Goal: Use online tool/utility

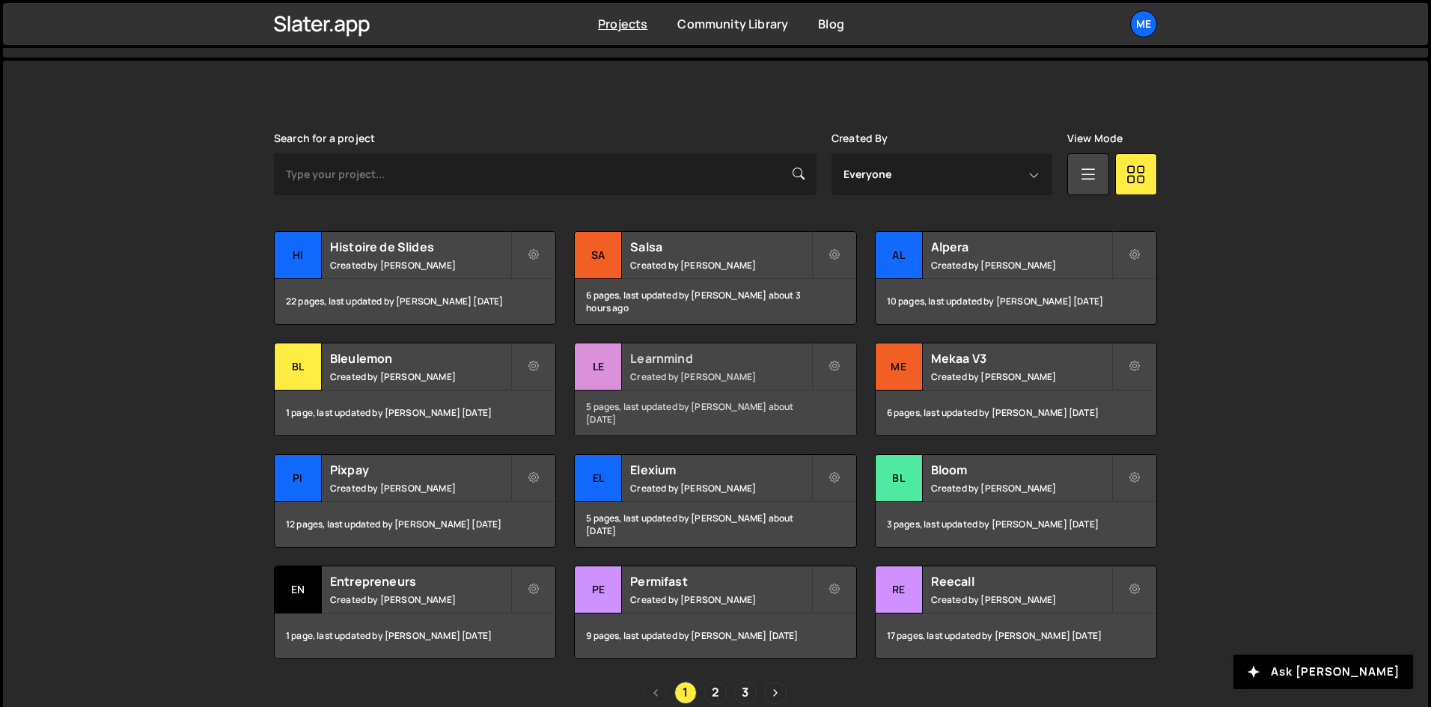
scroll to position [374, 0]
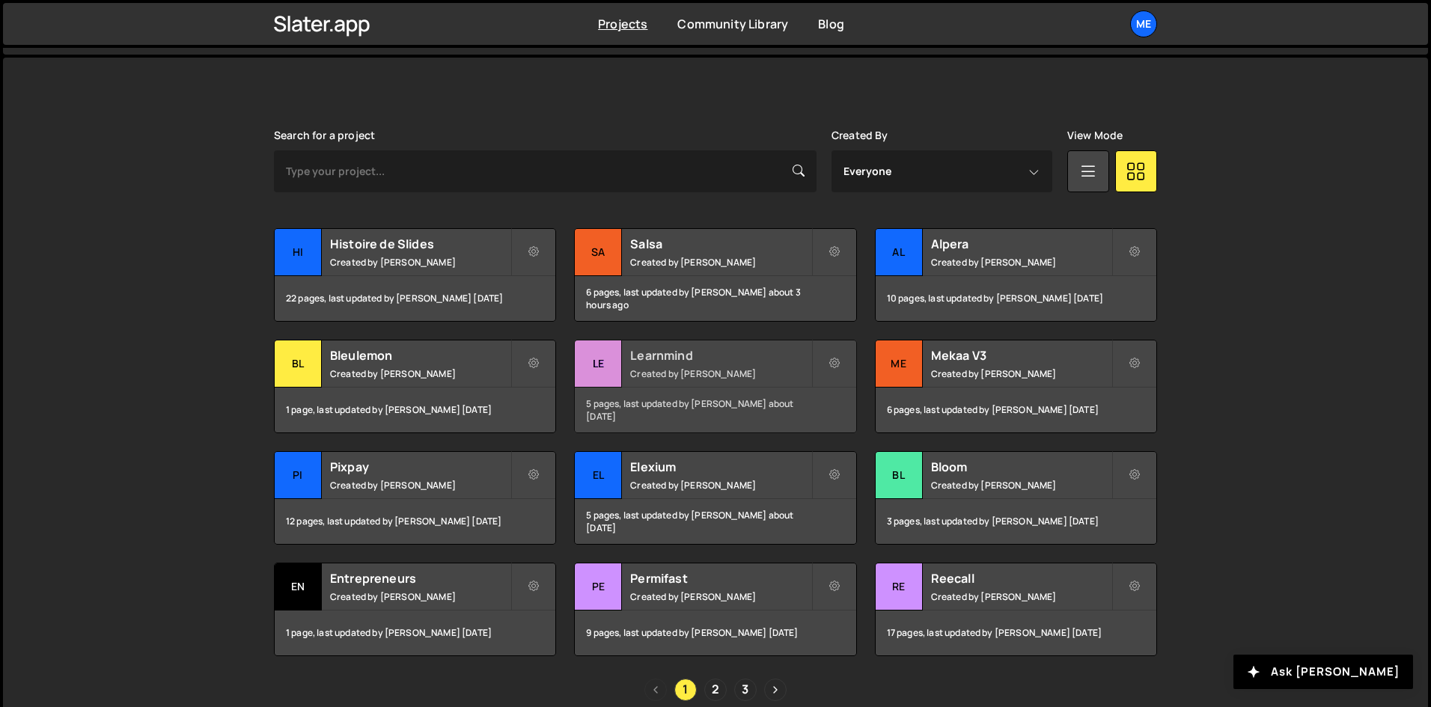
click at [640, 365] on div "Learnmind Created by [PERSON_NAME]" at bounding box center [715, 363] width 281 height 46
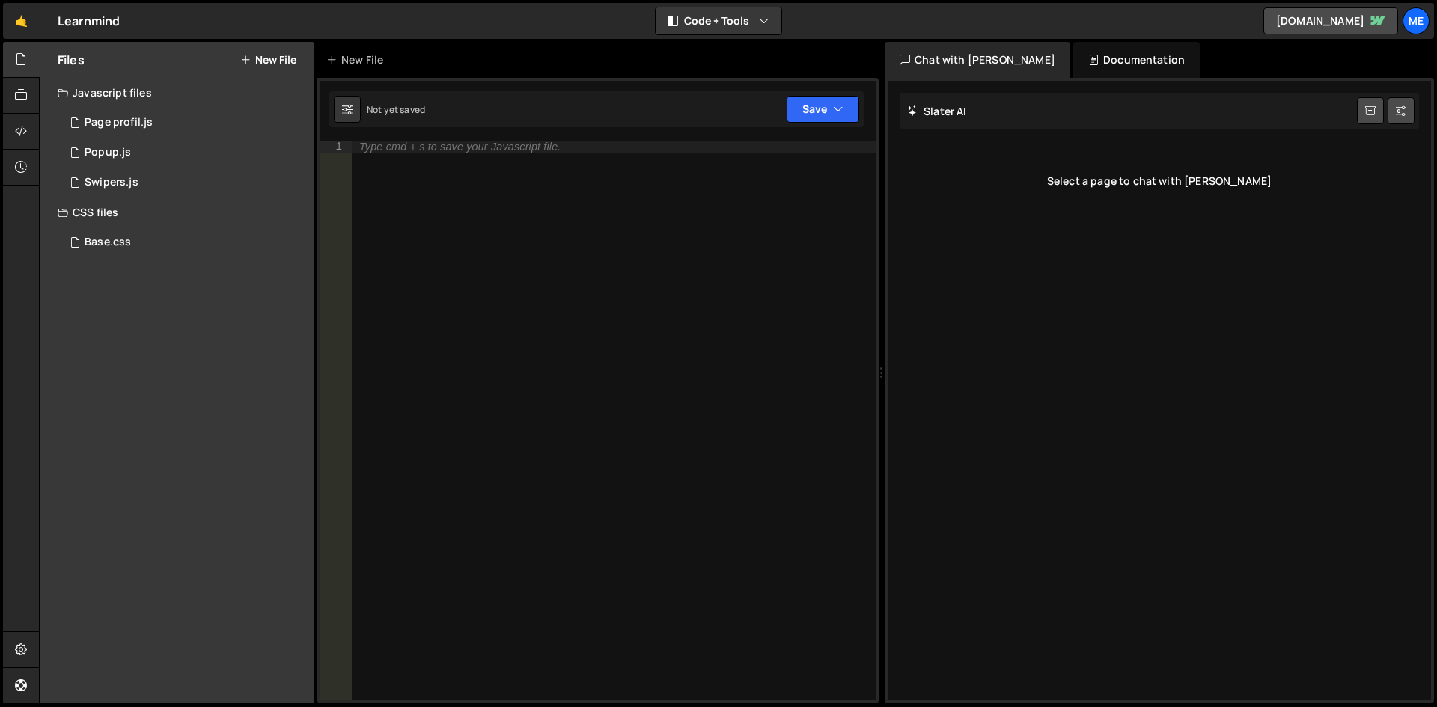
click at [400, 162] on div "Type cmd + s to save your Javascript file." at bounding box center [614, 433] width 524 height 584
paste textarea "});"
type textarea "});"
click at [165, 129] on div "1 Page profil.js 0" at bounding box center [186, 123] width 257 height 30
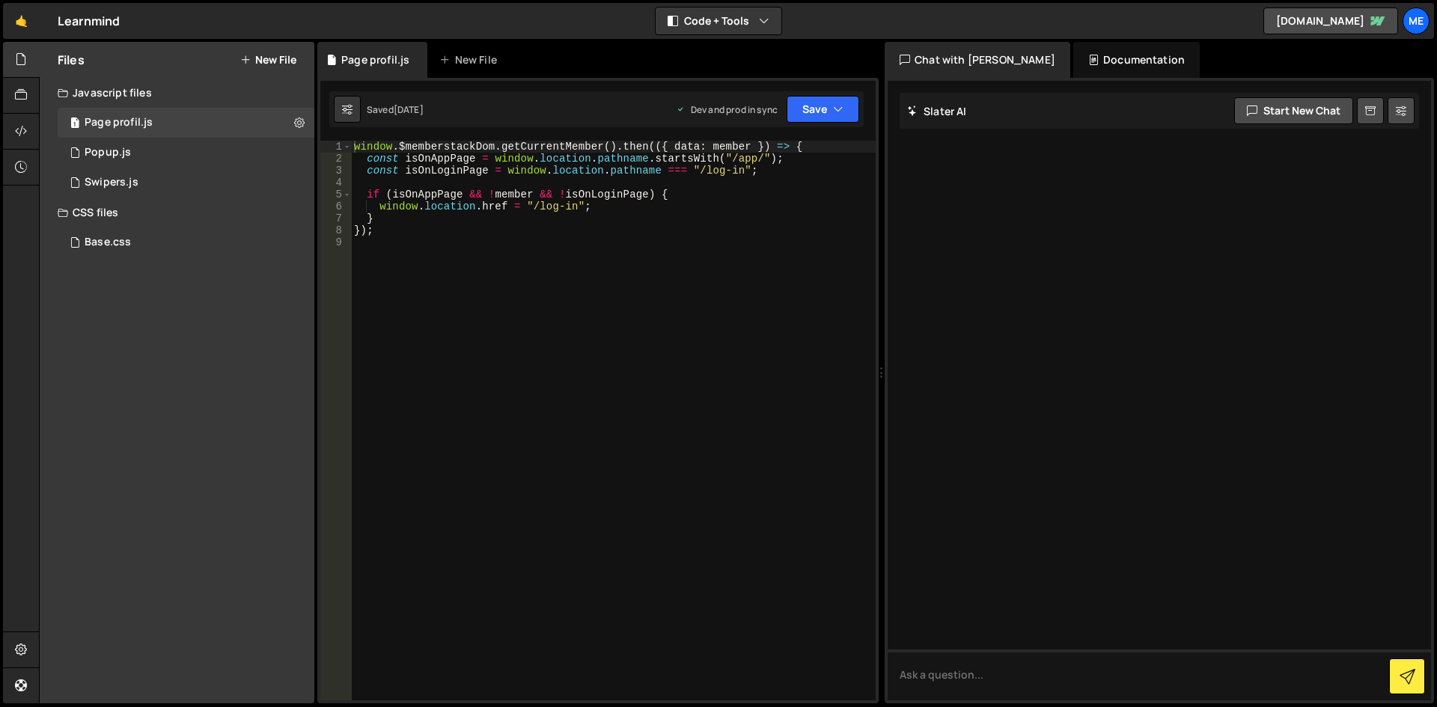
type textarea "}"
drag, startPoint x: 614, startPoint y: 221, endPoint x: 612, endPoint y: 233, distance: 12.2
click at [615, 221] on div "window . $memberstackDom . getCurrentMember ( ) . then (({ data : member }) => …" at bounding box center [613, 433] width 525 height 584
click at [608, 237] on div "window . $memberstackDom . getCurrentMember ( ) . then (({ data : member }) => …" at bounding box center [613, 433] width 525 height 584
paste textarea "});"
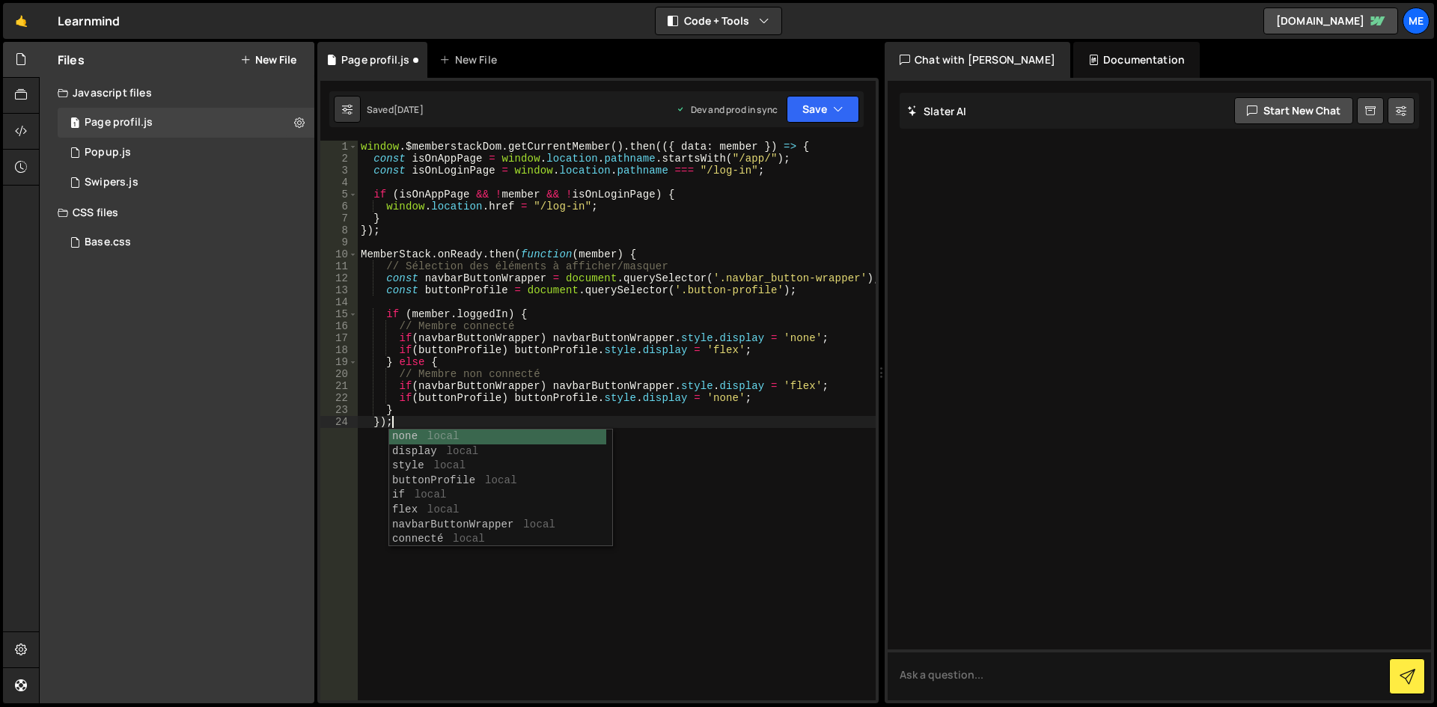
type textarea "});"
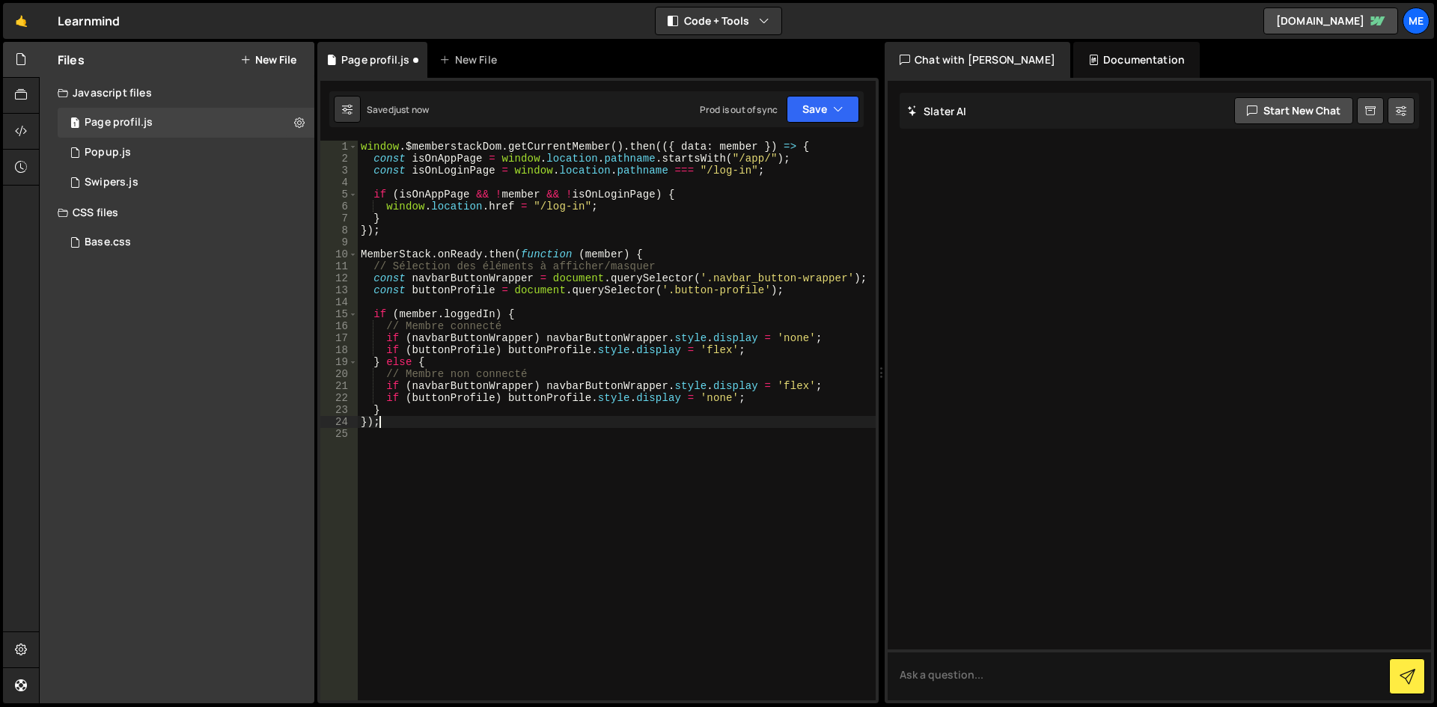
click at [608, 237] on div "window . $memberstackDom . getCurrentMember ( ) . then (({ data : member }) => …" at bounding box center [617, 433] width 518 height 584
click at [818, 110] on button "Save" at bounding box center [822, 109] width 73 height 27
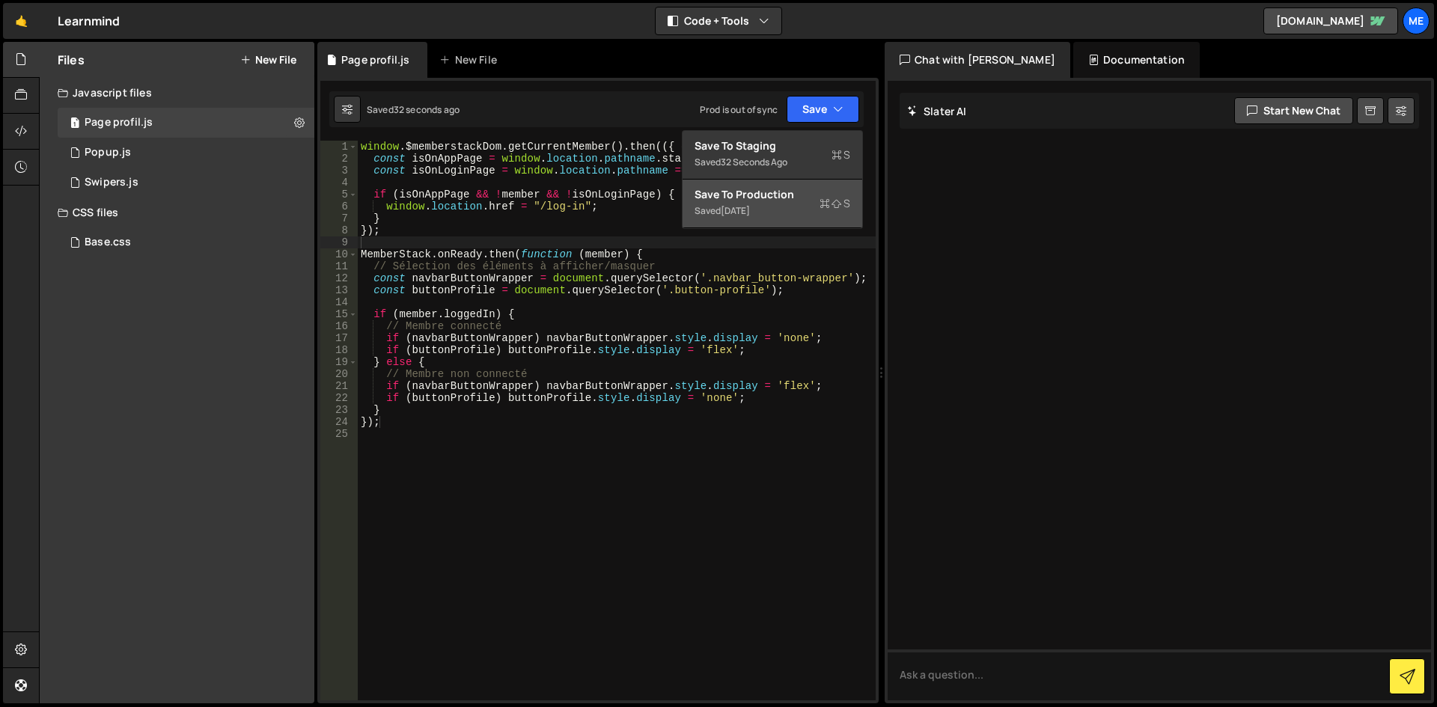
click at [798, 214] on div "Saved 1 week ago" at bounding box center [772, 211] width 156 height 18
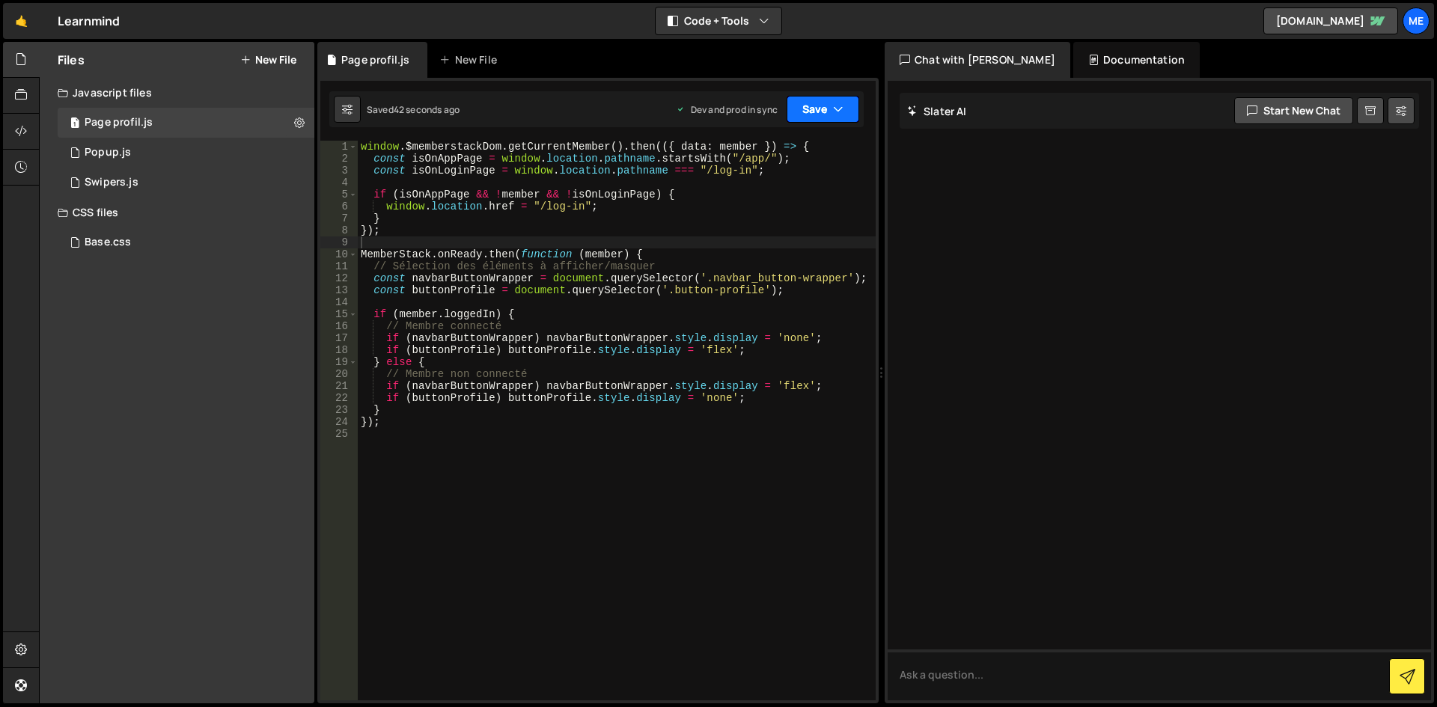
click at [798, 106] on button "Save" at bounding box center [822, 109] width 73 height 27
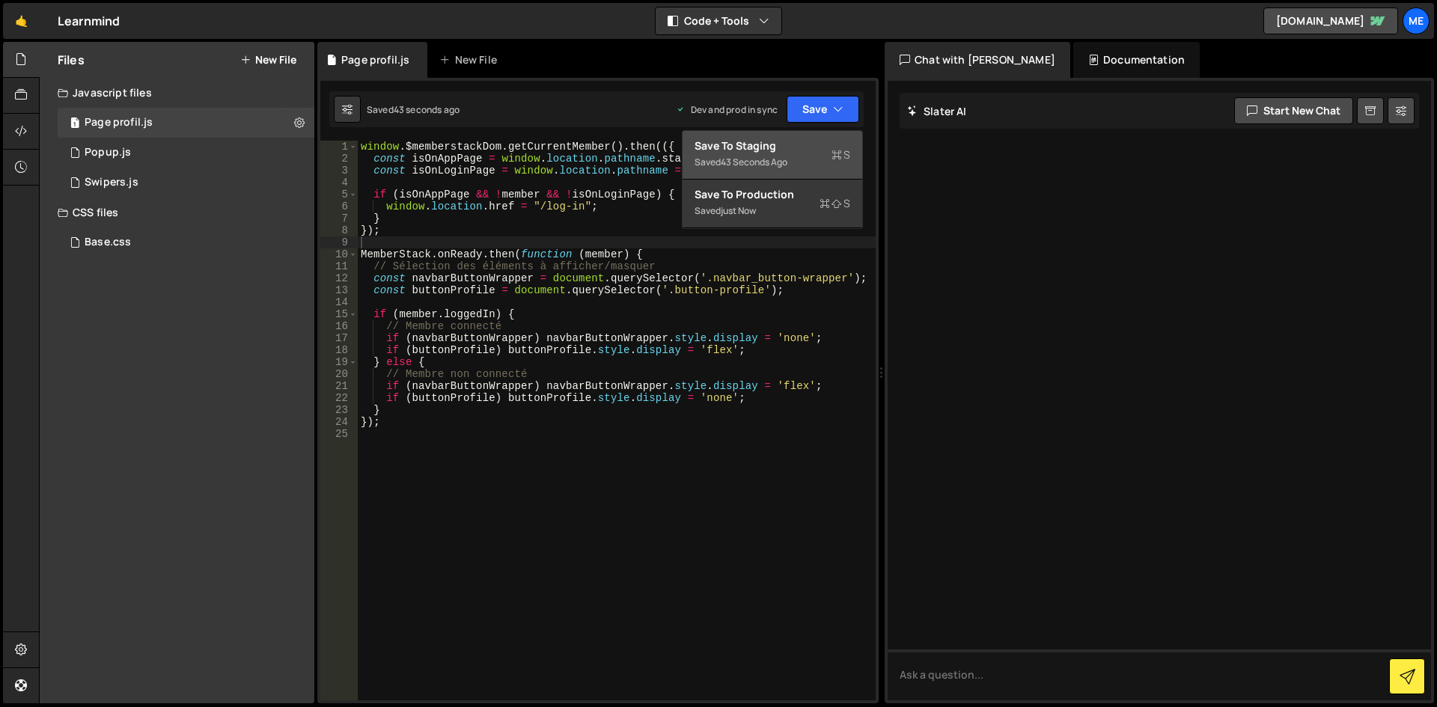
click at [810, 151] on div "Save to Staging S" at bounding box center [772, 145] width 156 height 15
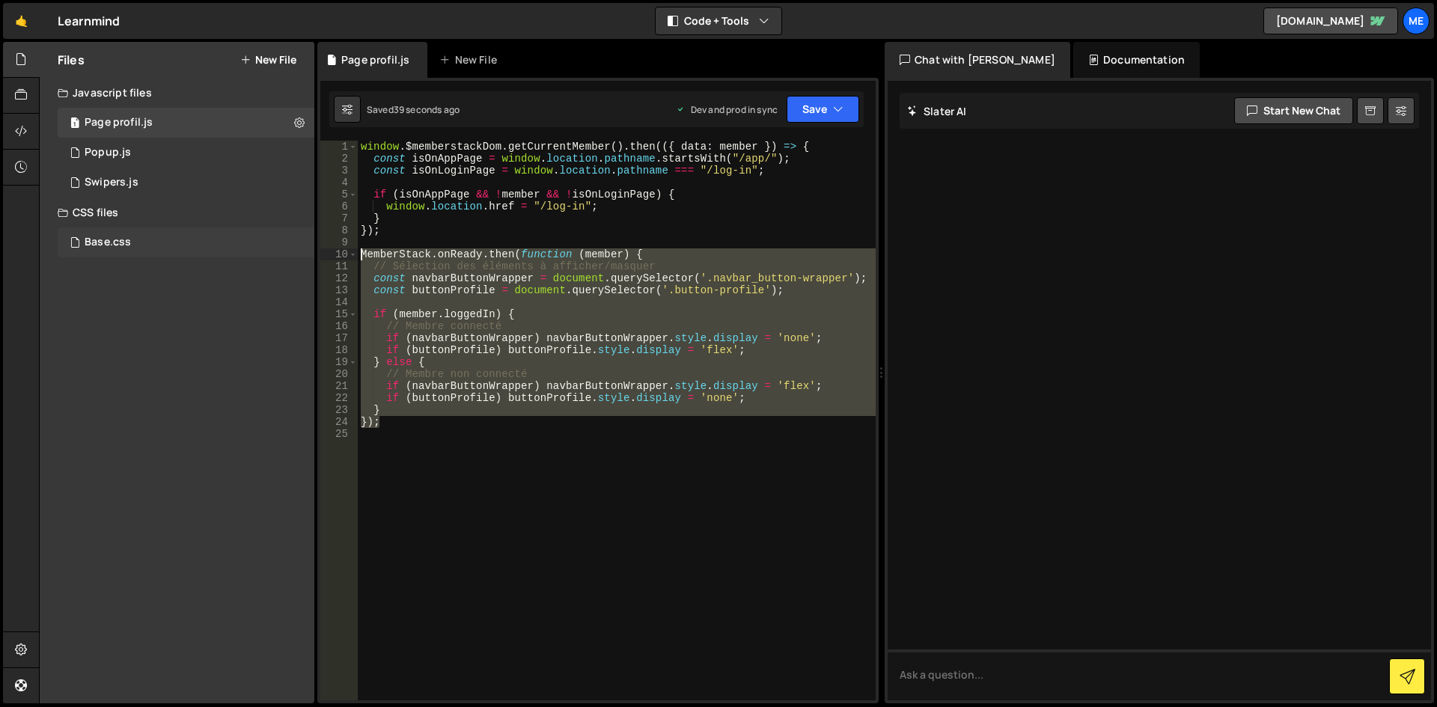
drag, startPoint x: 405, startPoint y: 426, endPoint x: 276, endPoint y: 254, distance: 214.9
click at [276, 254] on div "Files New File Javascript files 1 Page profil.js 0 1 Popup.js 0 1 Swipers.js 0" at bounding box center [738, 373] width 1398 height 662
type textarea "MemberStack.onReady.then(function (member) { // Sélection des éléments à affich…"
paste textarea
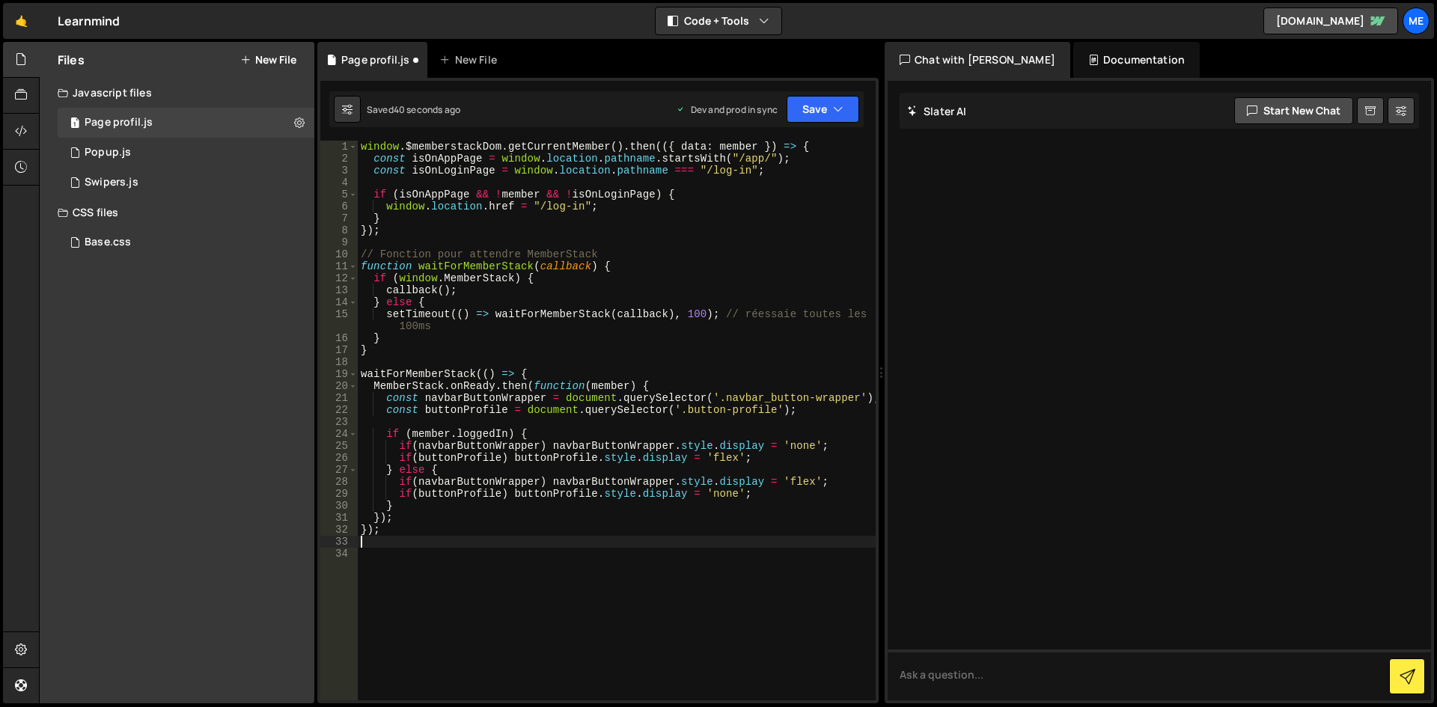
click at [664, 513] on div "window . $memberstackDom . getCurrentMember ( ) . then (({ data : member }) => …" at bounding box center [617, 433] width 518 height 584
click at [785, 512] on div "window . $memberstackDom . getCurrentMember ( ) . then (({ data : member }) => …" at bounding box center [617, 433] width 518 height 584
click at [792, 450] on div "window . $memberstackDom . getCurrentMember ( ) . then (({ data : member }) => …" at bounding box center [617, 433] width 518 height 584
click at [792, 501] on div "window . $memberstackDom . getCurrentMember ( ) . then (({ data : member }) => …" at bounding box center [617, 433] width 518 height 584
click at [723, 329] on div "window . $memberstackDom . getCurrentMember ( ) . then (({ data : member }) => …" at bounding box center [617, 433] width 518 height 584
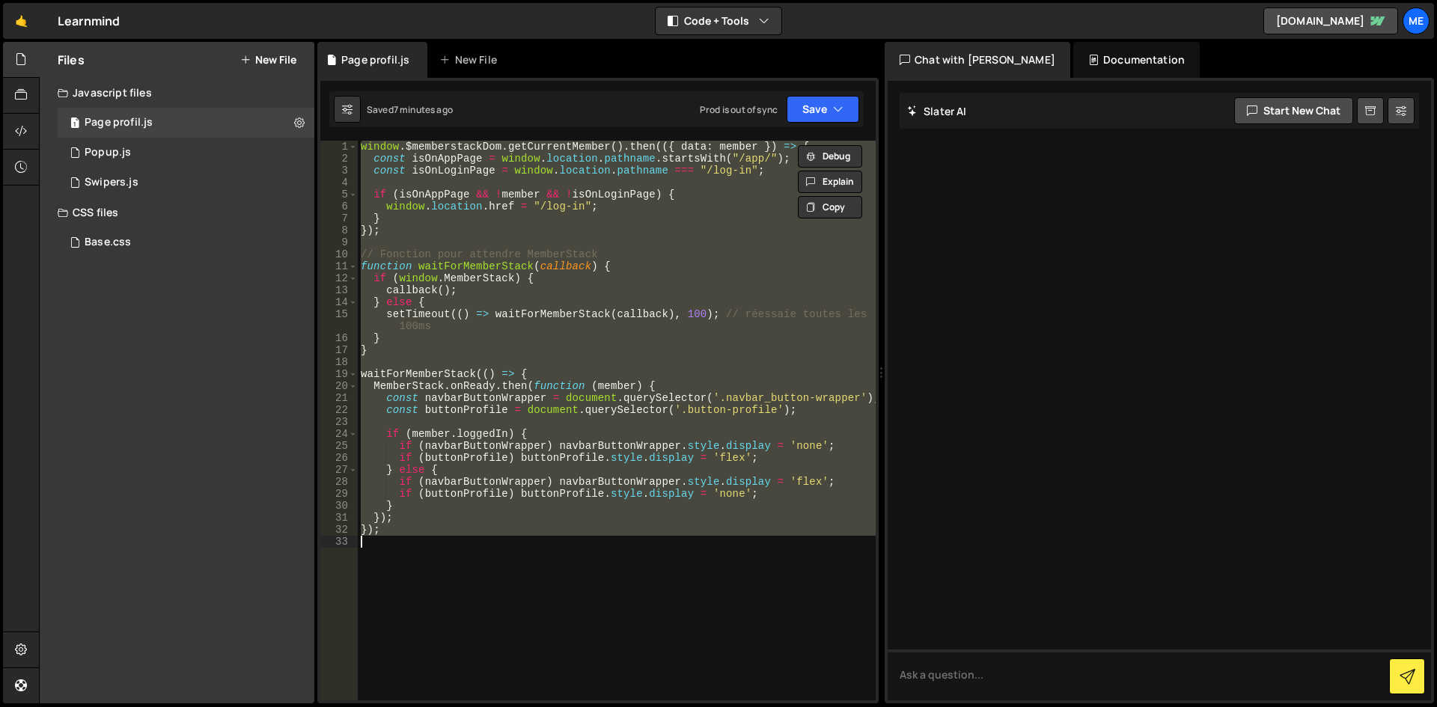
click at [712, 207] on div "window . $memberstackDom . getCurrentMember ( ) . then (({ data : member }) => …" at bounding box center [617, 421] width 518 height 560
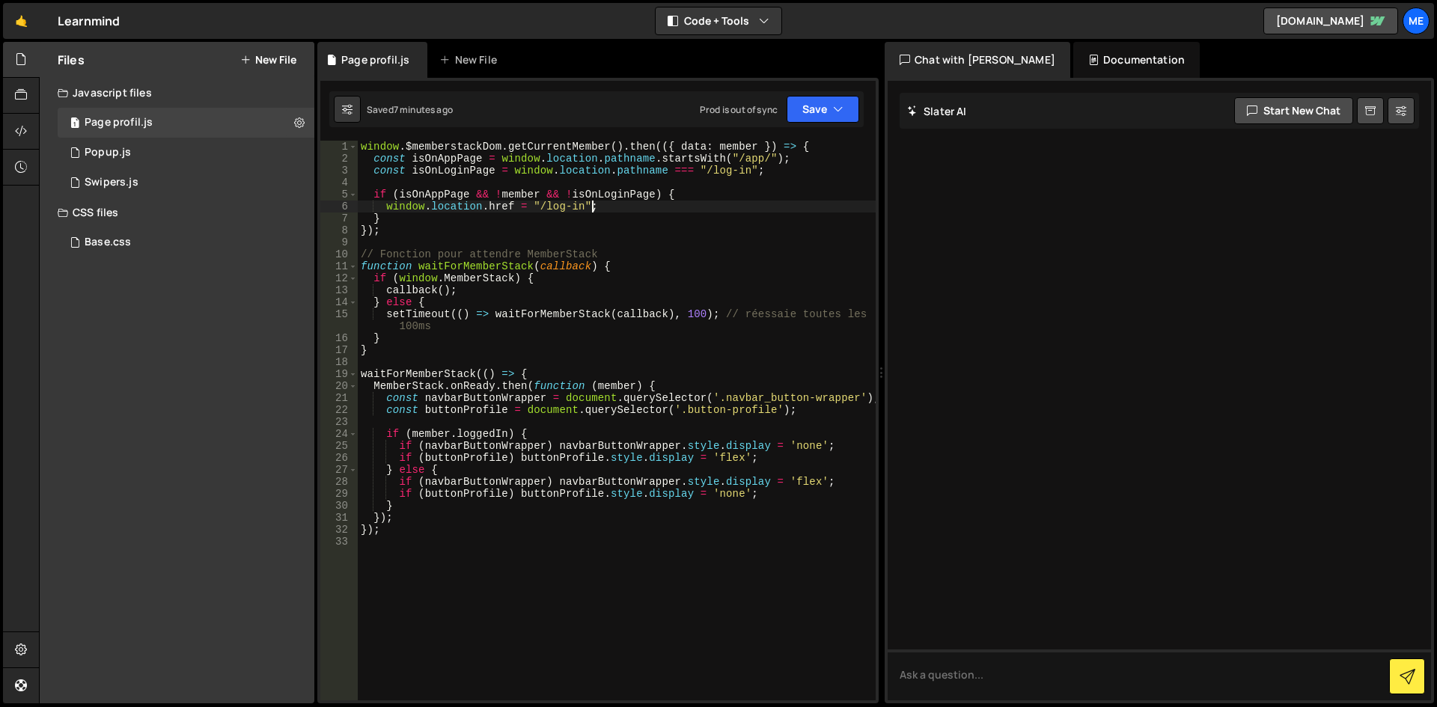
type textarea "});"
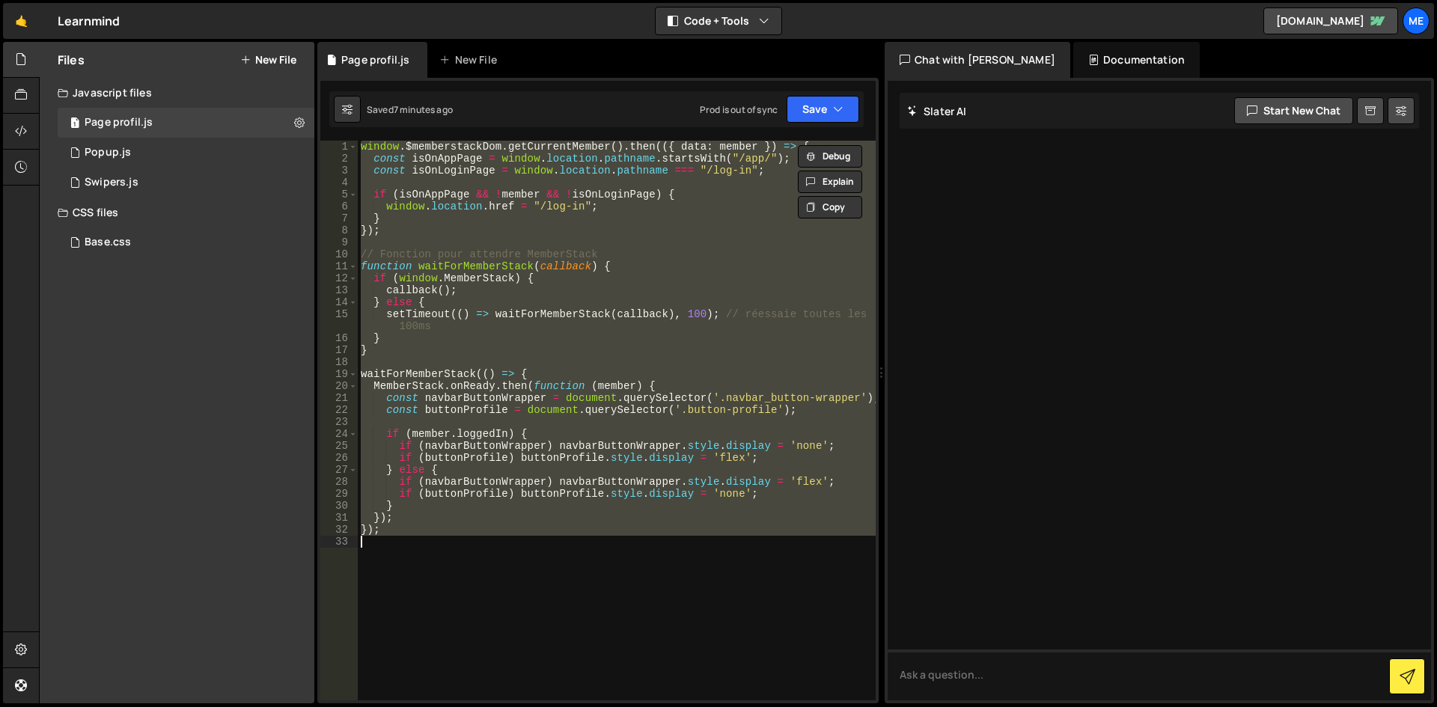
paste textarea
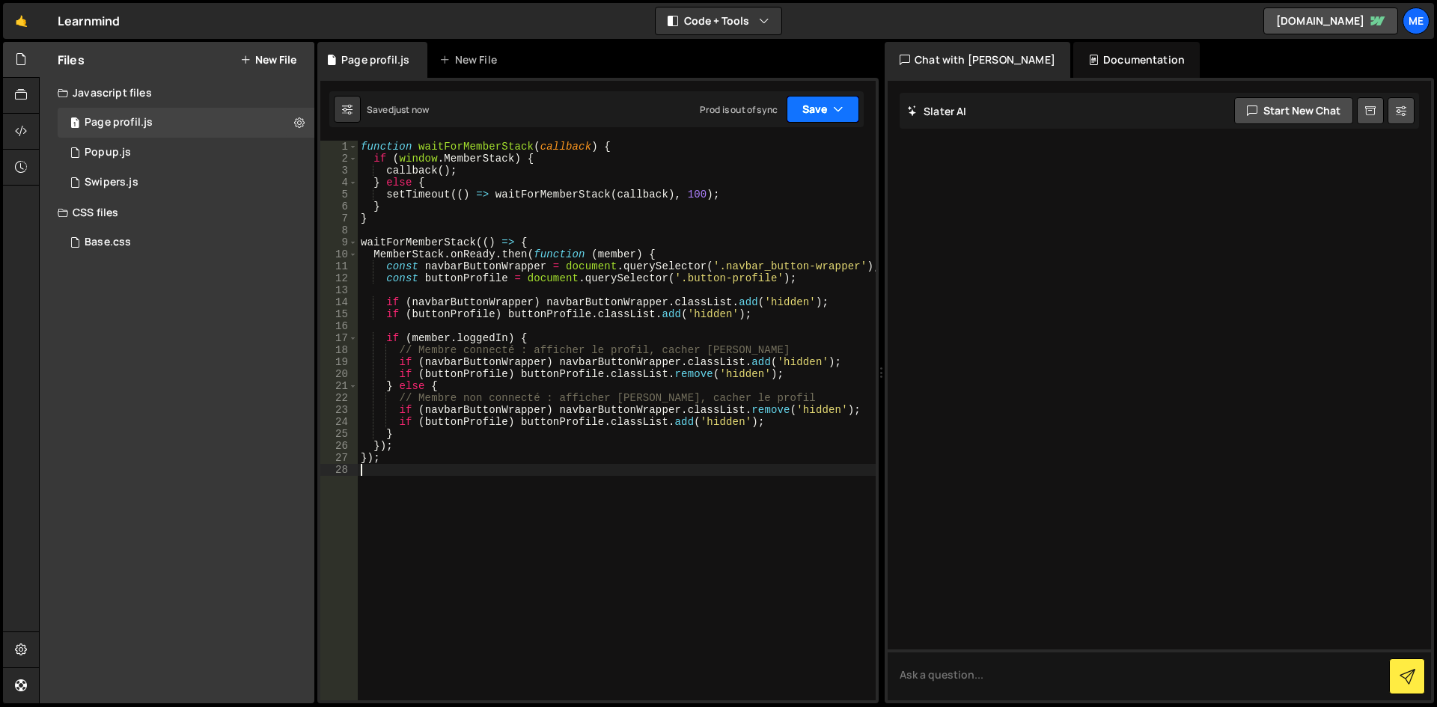
click at [807, 103] on button "Save" at bounding box center [822, 109] width 73 height 27
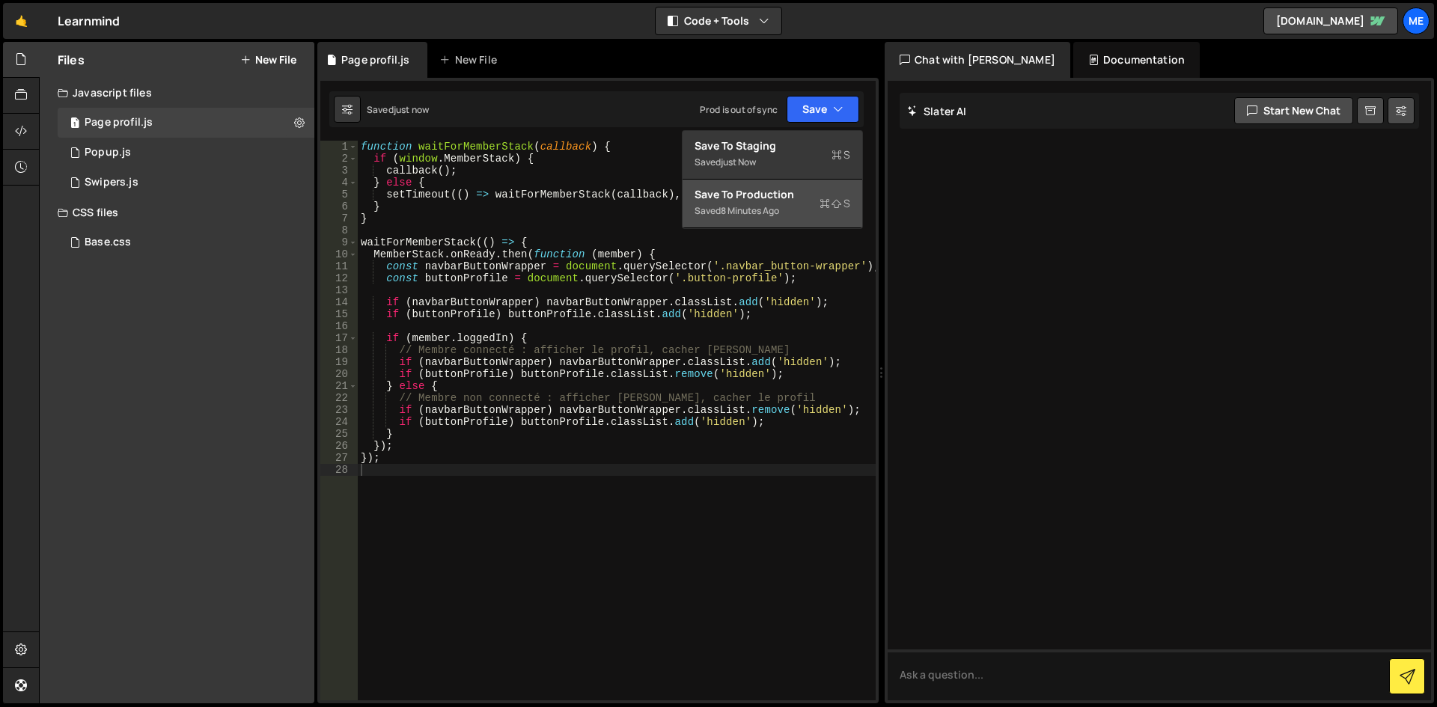
click at [808, 209] on div "Saved 8 minutes ago" at bounding box center [772, 211] width 156 height 18
